Goal: Task Accomplishment & Management: Manage account settings

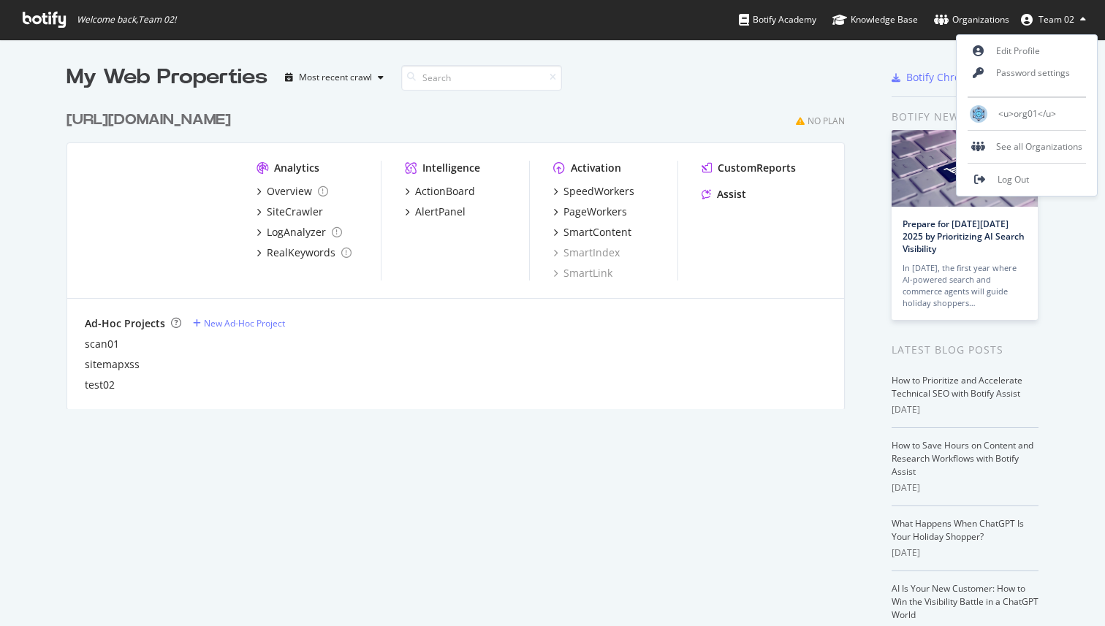
scroll to position [626, 1105]
click at [1031, 186] on link "Log Out" at bounding box center [1027, 180] width 140 height 22
